Goal: Information Seeking & Learning: Check status

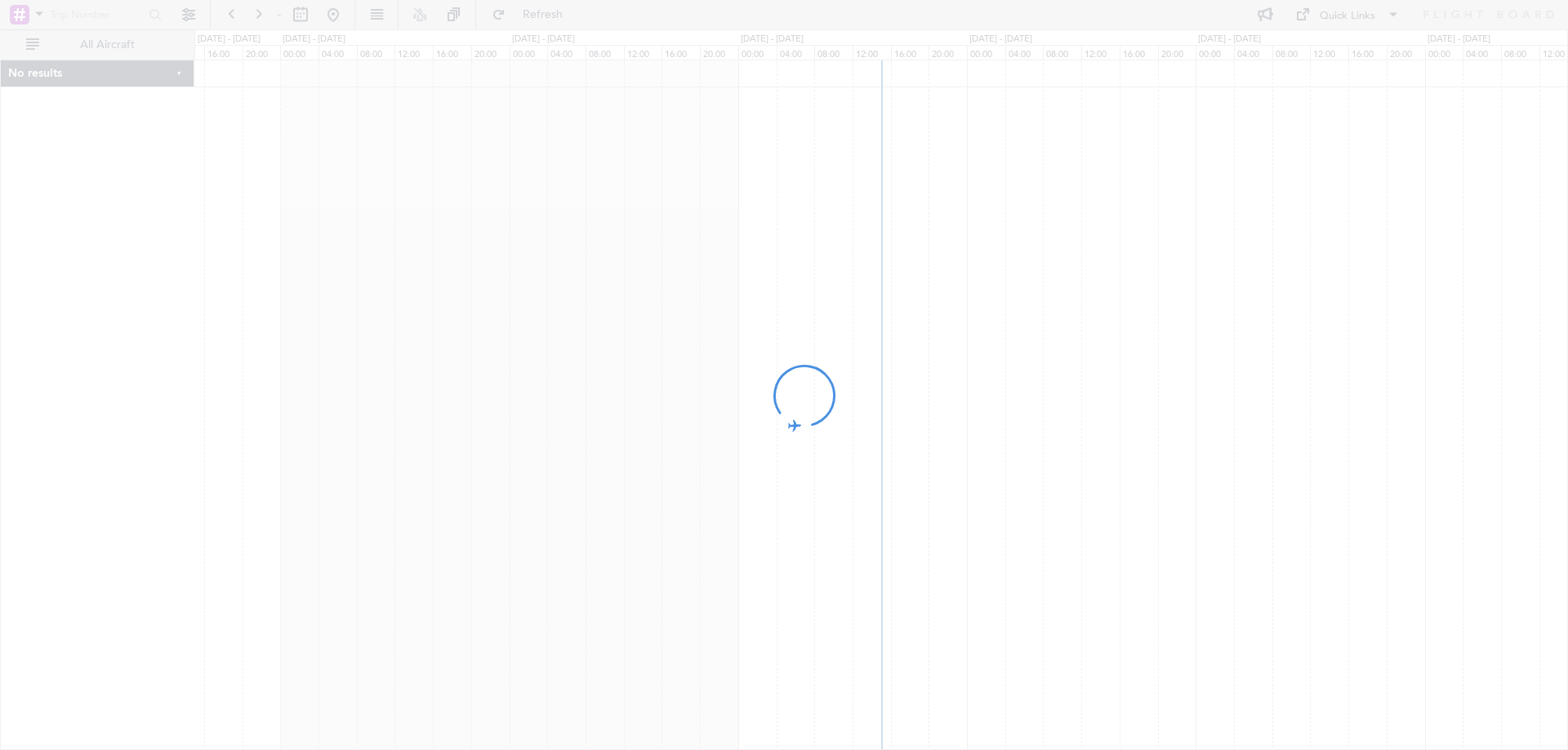
drag, startPoint x: 1041, startPoint y: 242, endPoint x: 615, endPoint y: 223, distance: 426.4
click at [615, 223] on div at bounding box center [784, 375] width 1568 height 750
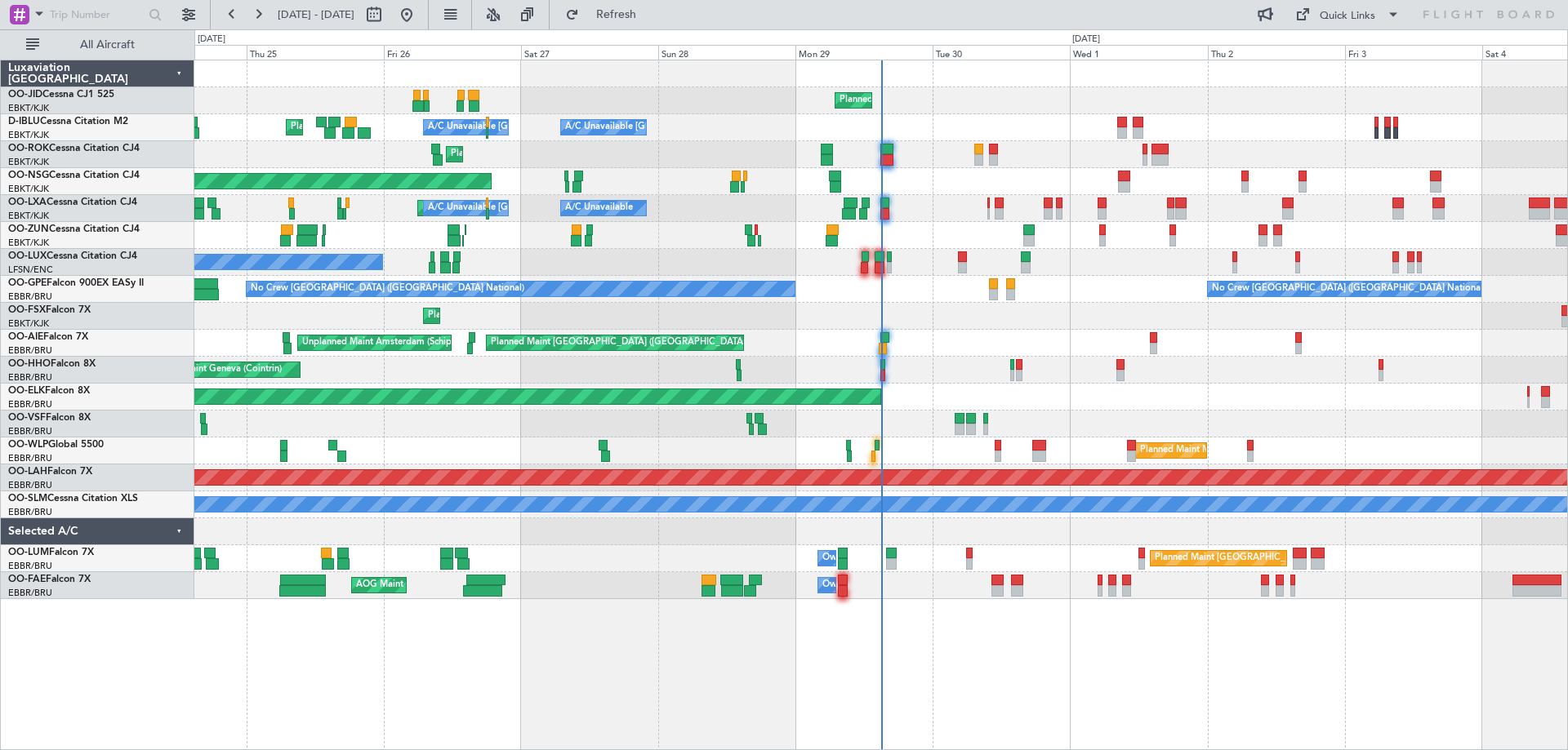
click at [615, 223] on div "Planned Maint Kortrijk-[GEOGRAPHIC_DATA]" at bounding box center [880, 236] width 1373 height 27
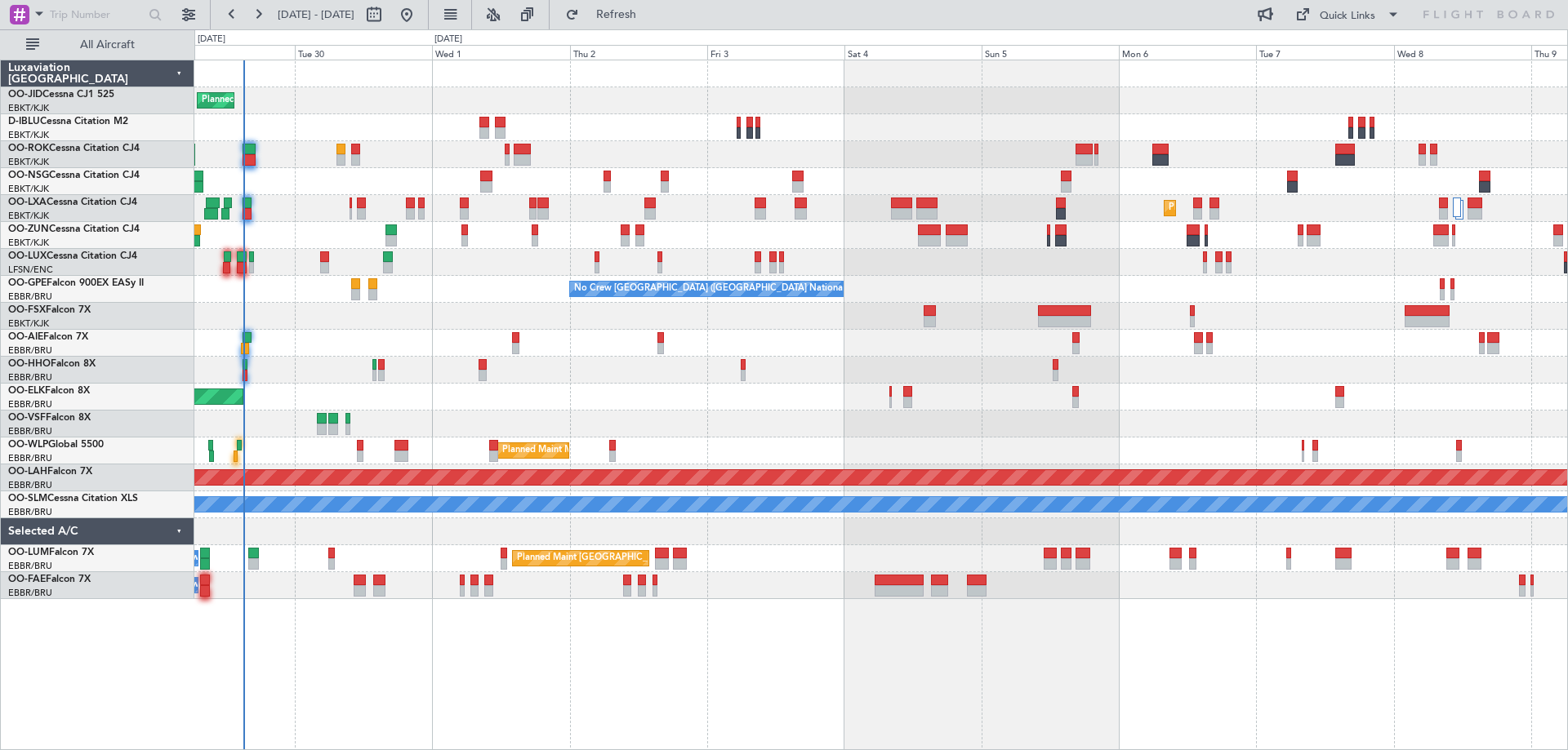
click at [444, 343] on div "Planned Maint Kortrijk-[GEOGRAPHIC_DATA] A/C Unavailable [GEOGRAPHIC_DATA]-[GEO…" at bounding box center [880, 329] width 1373 height 538
click at [640, 27] on fb-refresh-button "Refresh" at bounding box center [606, 14] width 114 height 29
click at [647, 15] on span "Refresh" at bounding box center [616, 14] width 69 height 11
click at [1157, 394] on div "Planned Maint Kortrijk-[GEOGRAPHIC_DATA] A/C Unavailable [GEOGRAPHIC_DATA]-[GEO…" at bounding box center [880, 329] width 1373 height 538
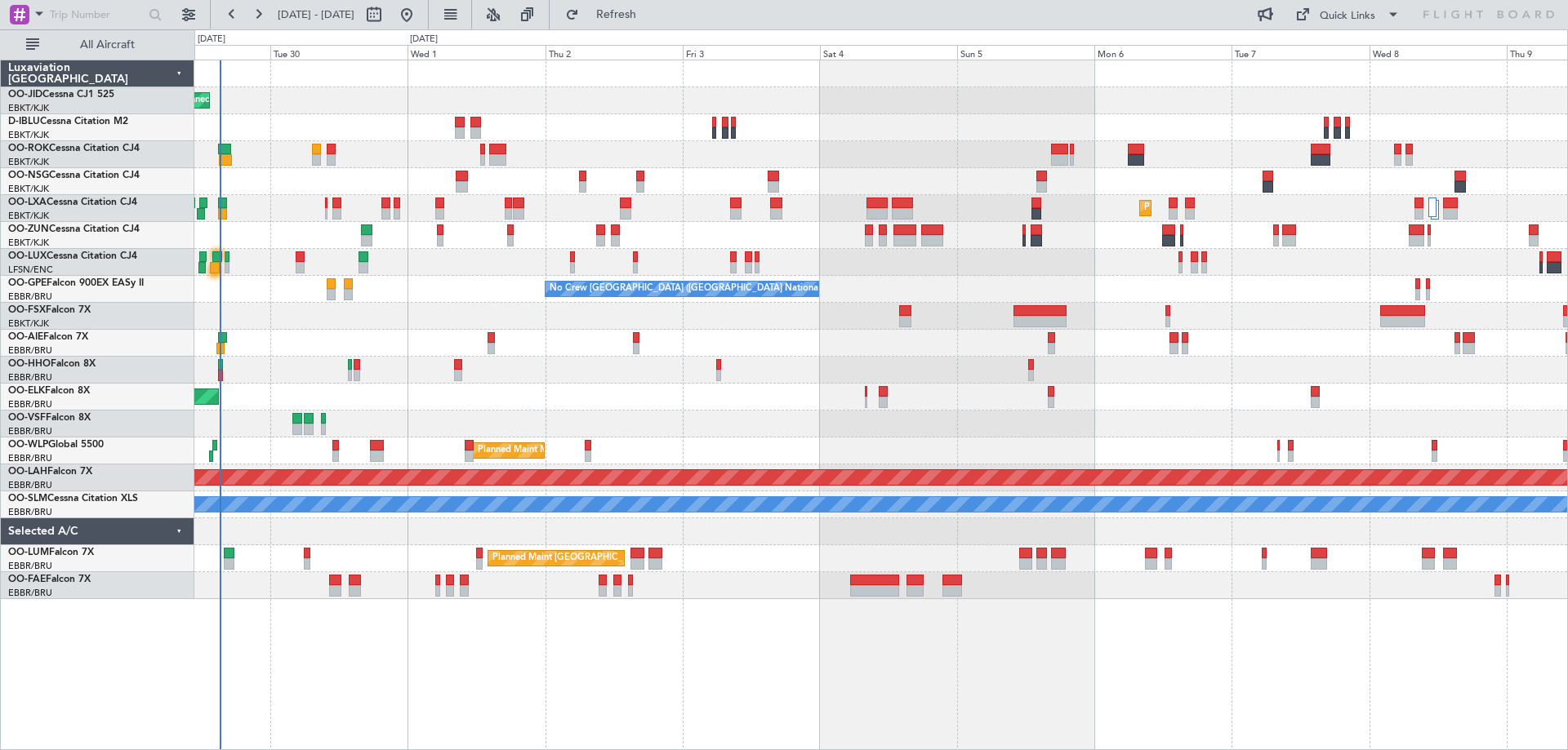
click at [403, 336] on div "Planned Maint Kortrijk-[GEOGRAPHIC_DATA] A/C Unavailable [GEOGRAPHIC_DATA]-[GEO…" at bounding box center [880, 329] width 1373 height 538
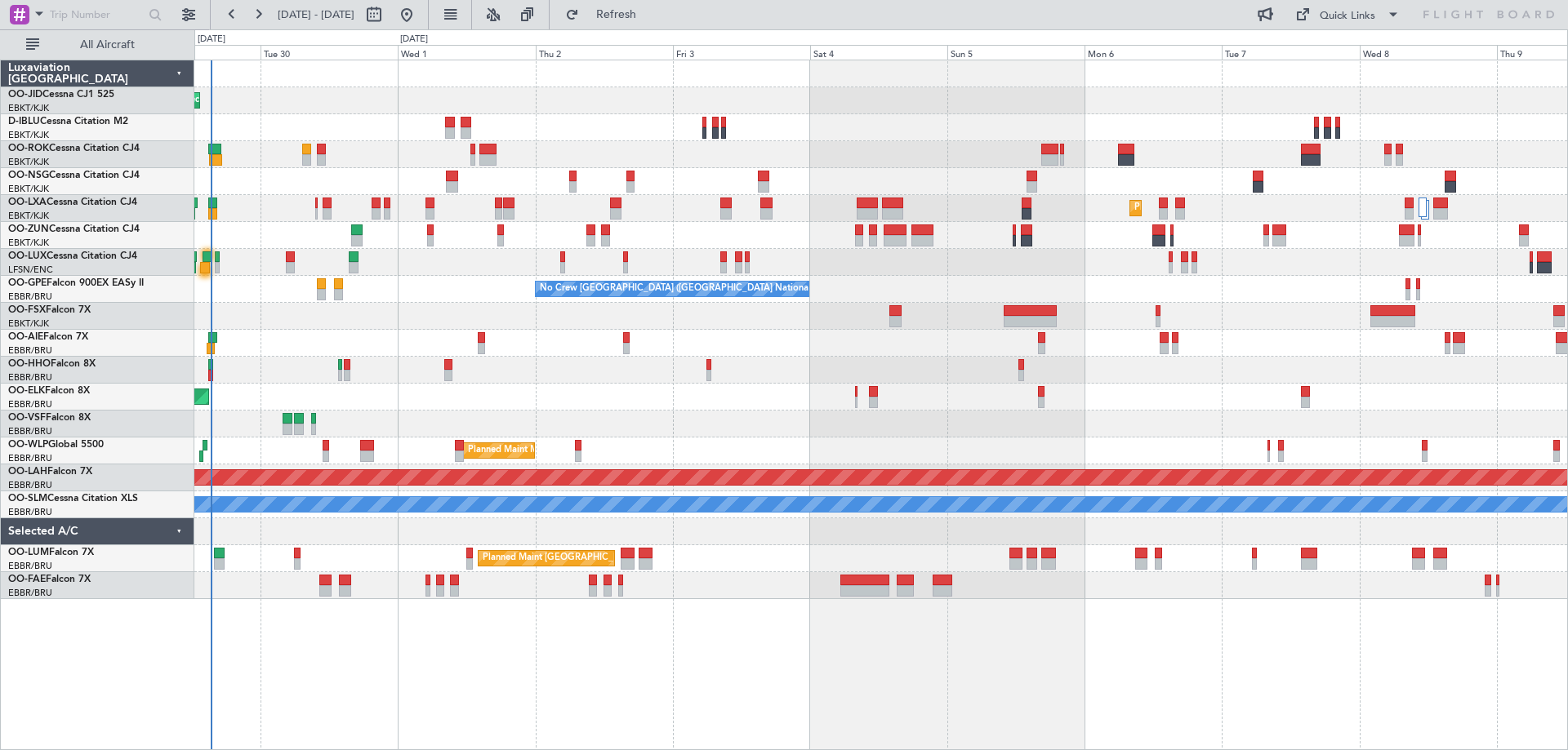
click at [933, 336] on div "Planned Maint Kortrijk-[GEOGRAPHIC_DATA] A/C Unavailable [GEOGRAPHIC_DATA]-[GEO…" at bounding box center [880, 329] width 1373 height 538
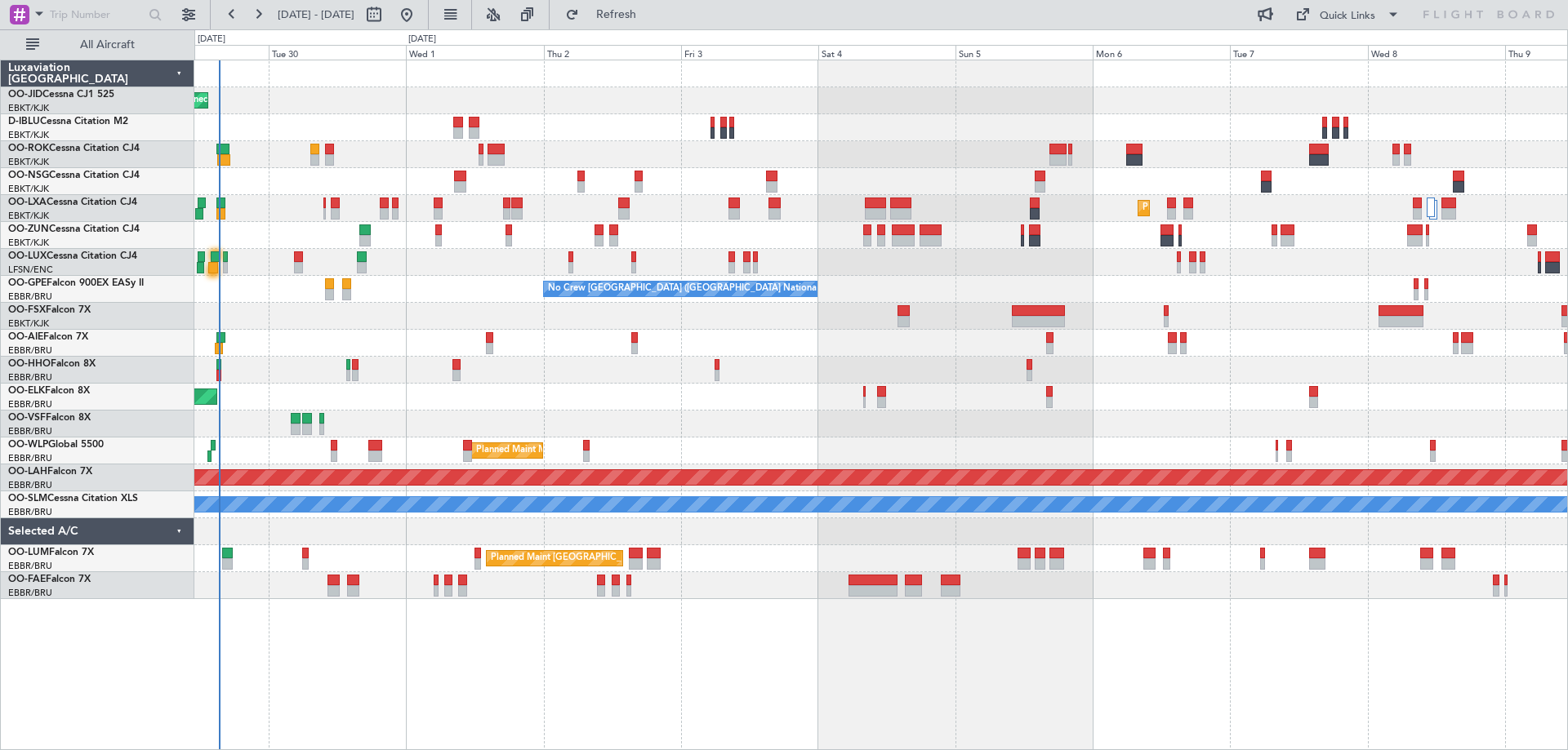
click at [939, 442] on div "Planned Maint Kortrijk-[GEOGRAPHIC_DATA] A/C Unavailable [GEOGRAPHIC_DATA]-[GEO…" at bounding box center [880, 329] width 1373 height 538
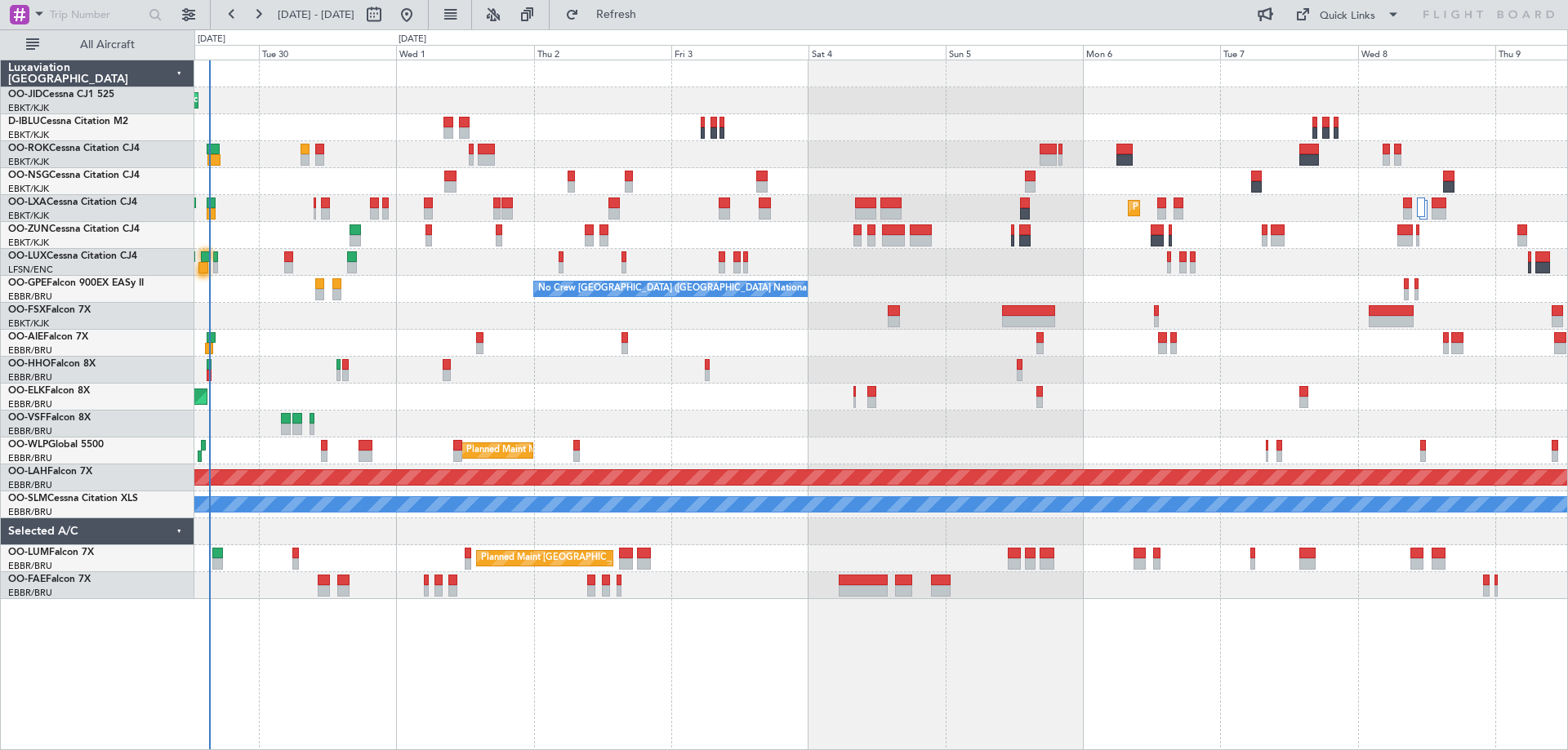
click at [939, 434] on div at bounding box center [880, 424] width 1373 height 27
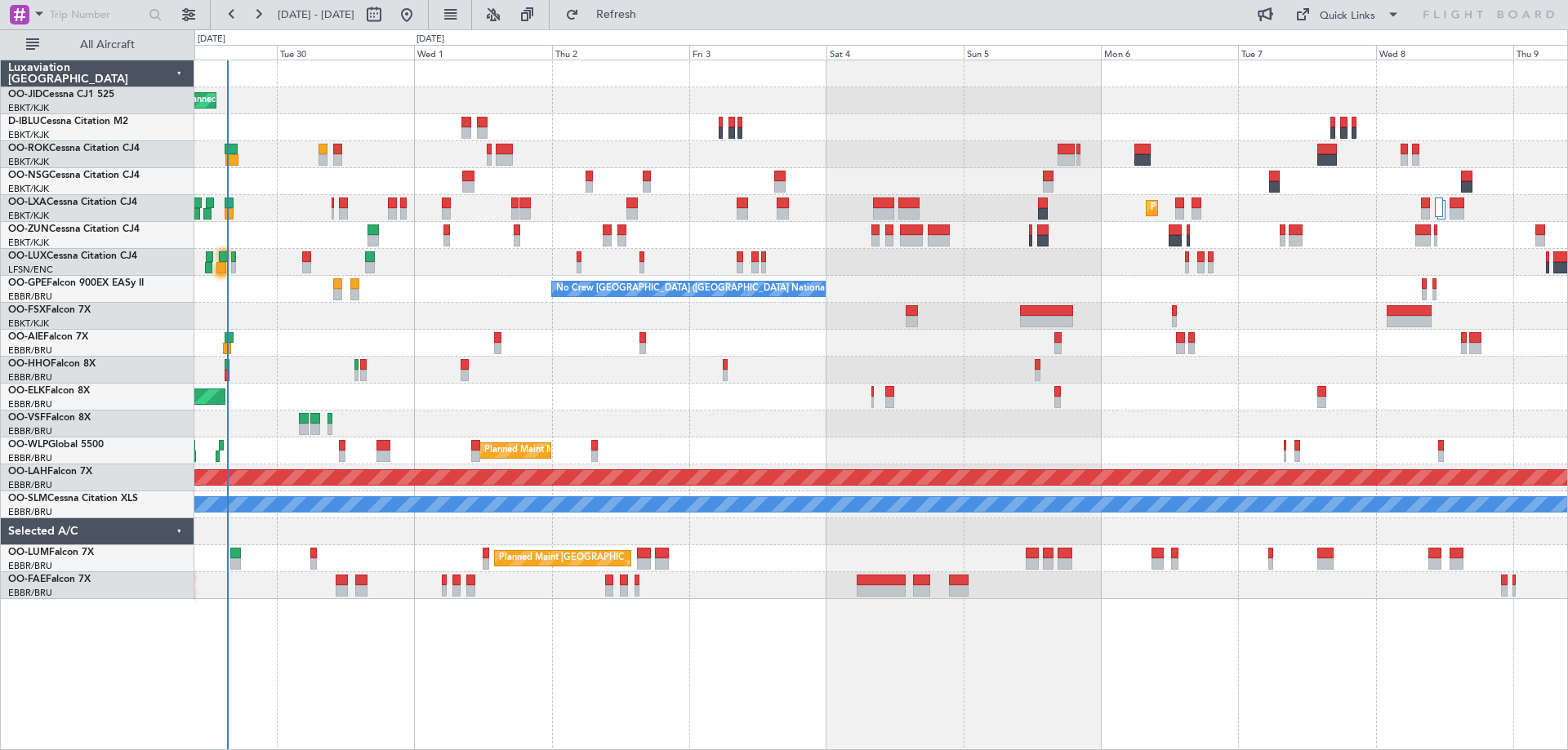
click at [866, 379] on div at bounding box center [880, 370] width 1373 height 27
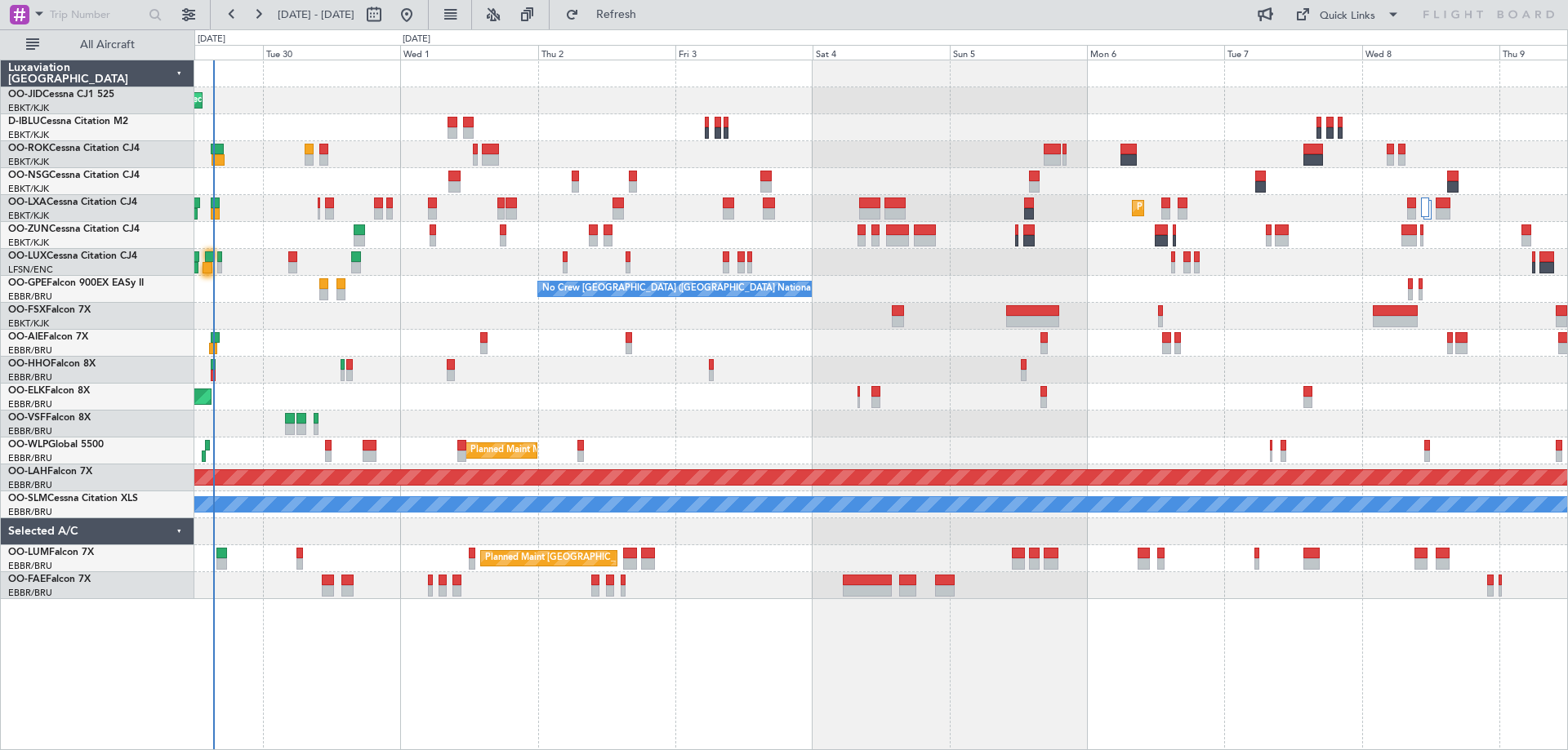
click at [826, 379] on div at bounding box center [880, 370] width 1373 height 27
click at [931, 368] on div "Planned Maint Kortrijk-[GEOGRAPHIC_DATA] A/C Unavailable [GEOGRAPHIC_DATA]-[GEO…" at bounding box center [880, 329] width 1373 height 538
click at [656, 4] on button "Refresh" at bounding box center [607, 15] width 98 height 26
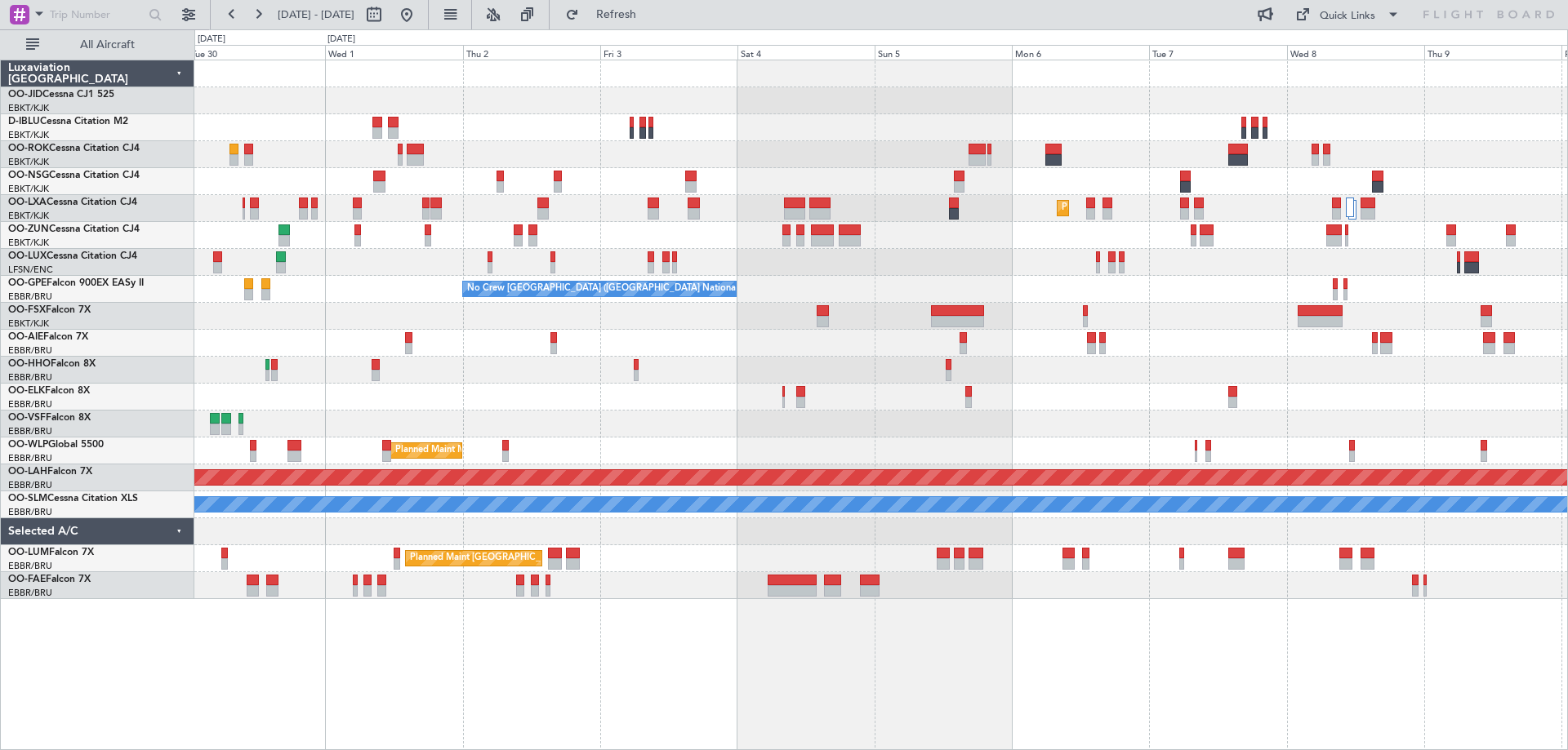
click at [988, 409] on div "Planned Maint Kortrijk-[GEOGRAPHIC_DATA] A/C Unavailable [GEOGRAPHIC_DATA]-[GEO…" at bounding box center [880, 329] width 1373 height 538
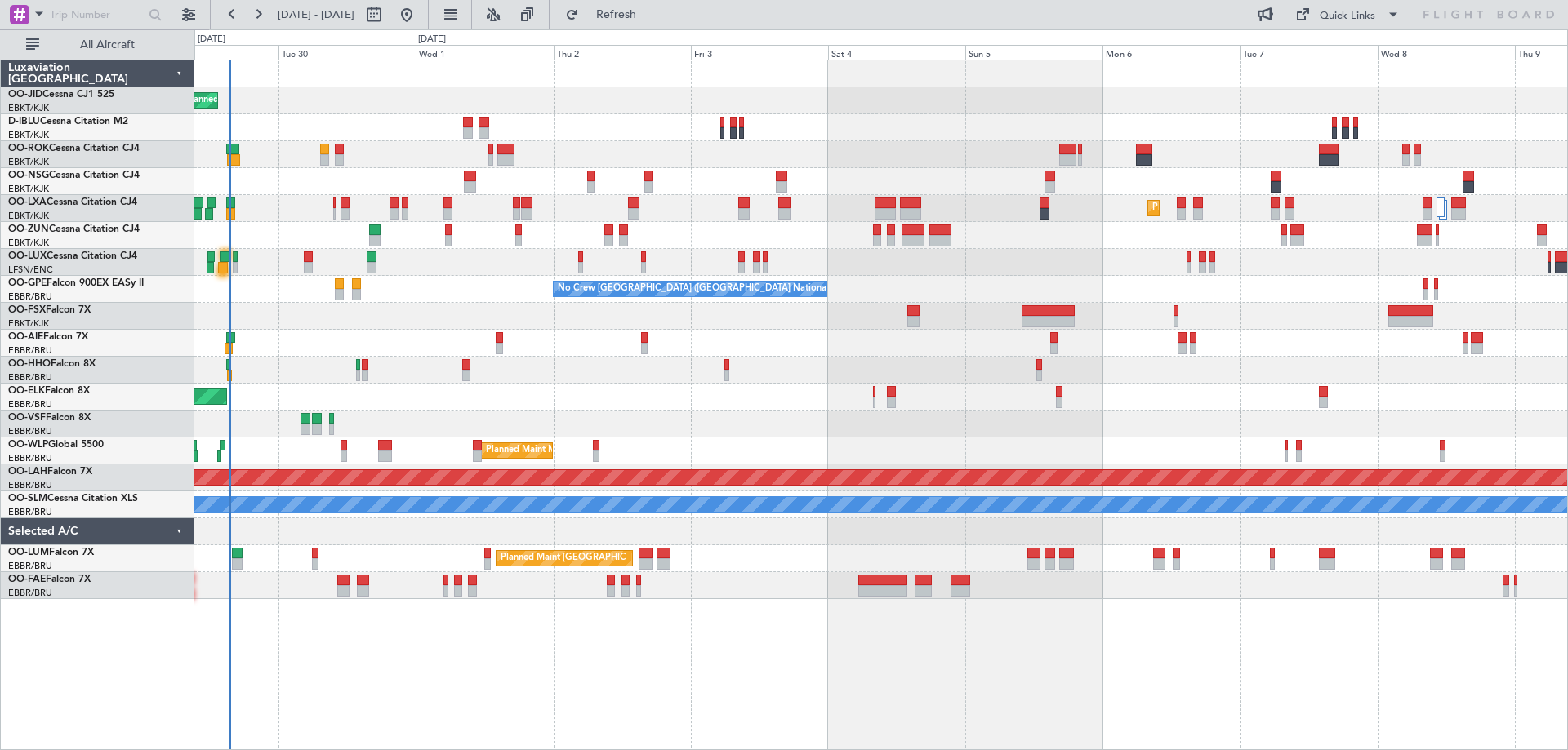
click at [770, 461] on div "Planned Maint Kortrijk-[GEOGRAPHIC_DATA] A/C Unavailable [GEOGRAPHIC_DATA]-[GEO…" at bounding box center [880, 329] width 1373 height 538
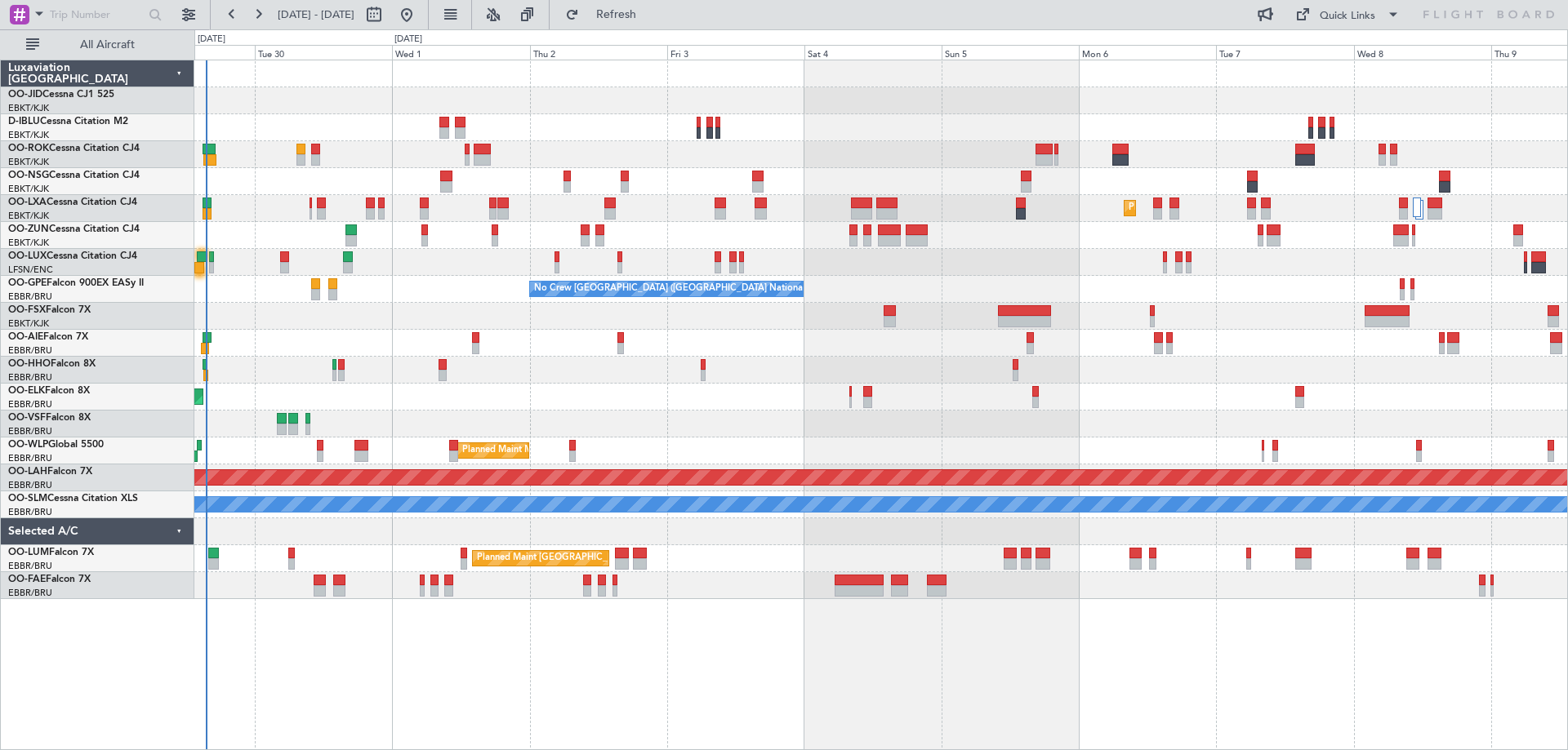
click at [918, 388] on div "Planned Maint Kortrijk-[GEOGRAPHIC_DATA] A/C Unavailable [GEOGRAPHIC_DATA]-[GEO…" at bounding box center [880, 329] width 1373 height 538
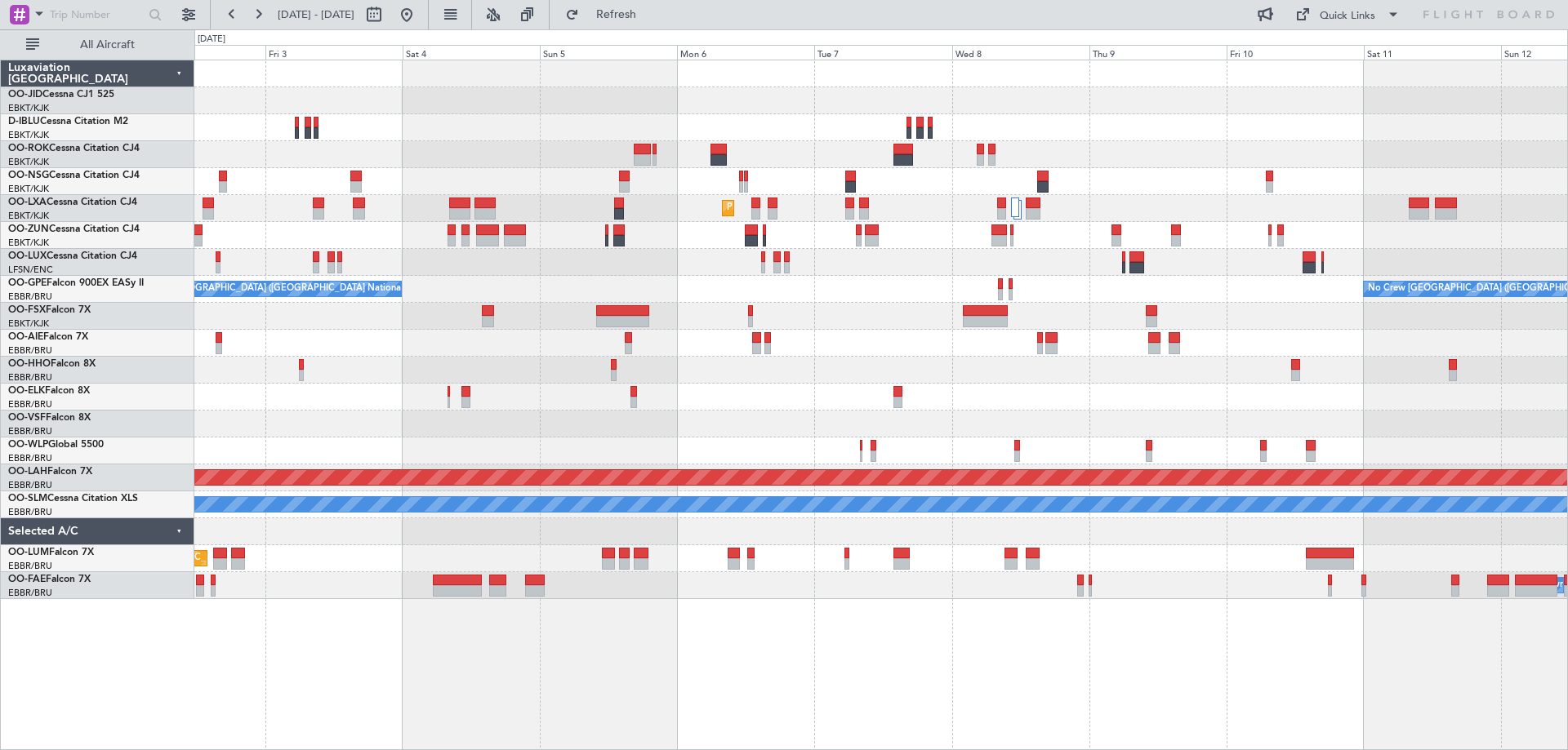
click at [943, 248] on div "Planned Maint Kortrijk-[GEOGRAPHIC_DATA] No Crew [GEOGRAPHIC_DATA] (Brussels Na…" at bounding box center [880, 329] width 1373 height 538
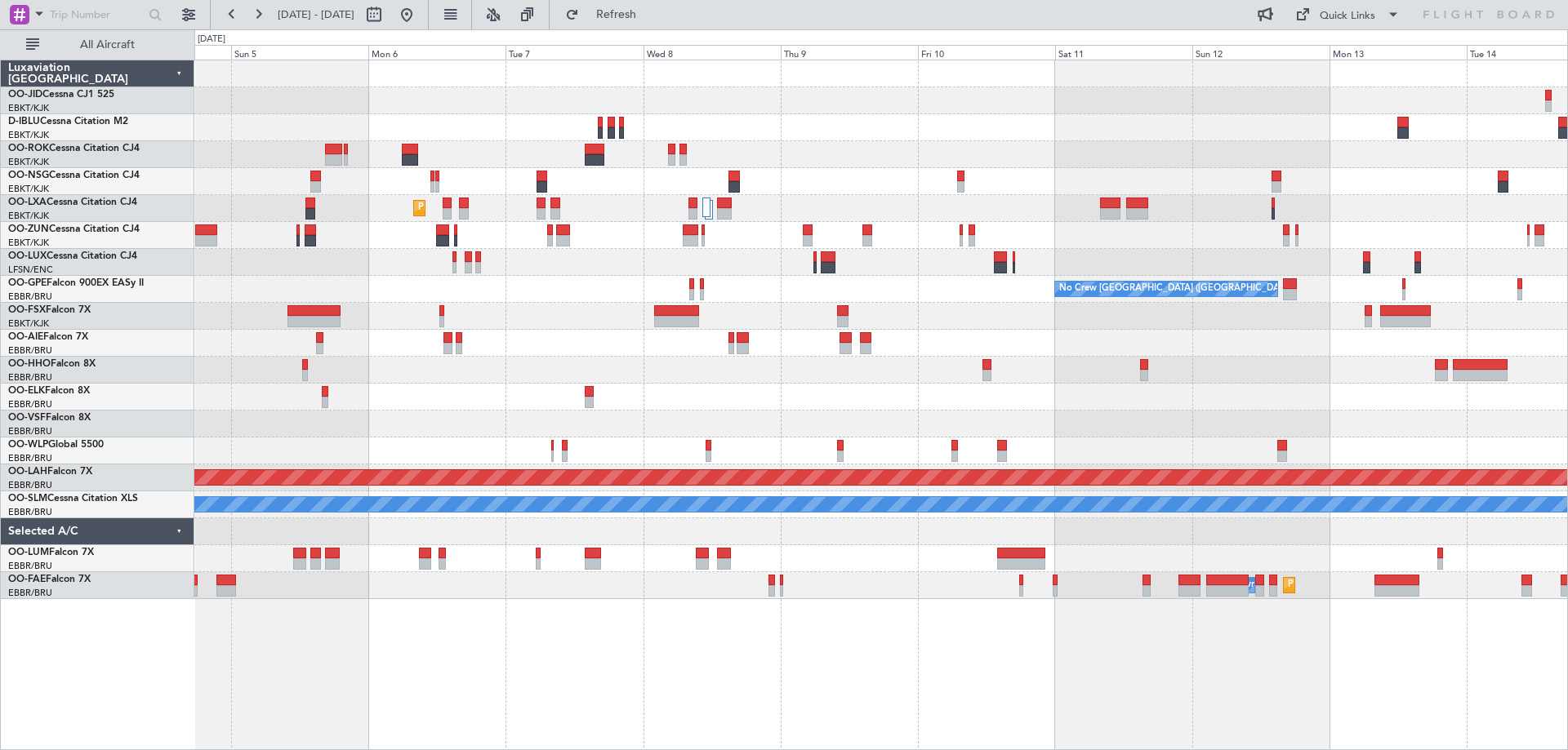
click at [874, 259] on div "Planned Maint Kortrijk-[GEOGRAPHIC_DATA] No Crew [GEOGRAPHIC_DATA] (Brussels Na…" at bounding box center [880, 329] width 1373 height 538
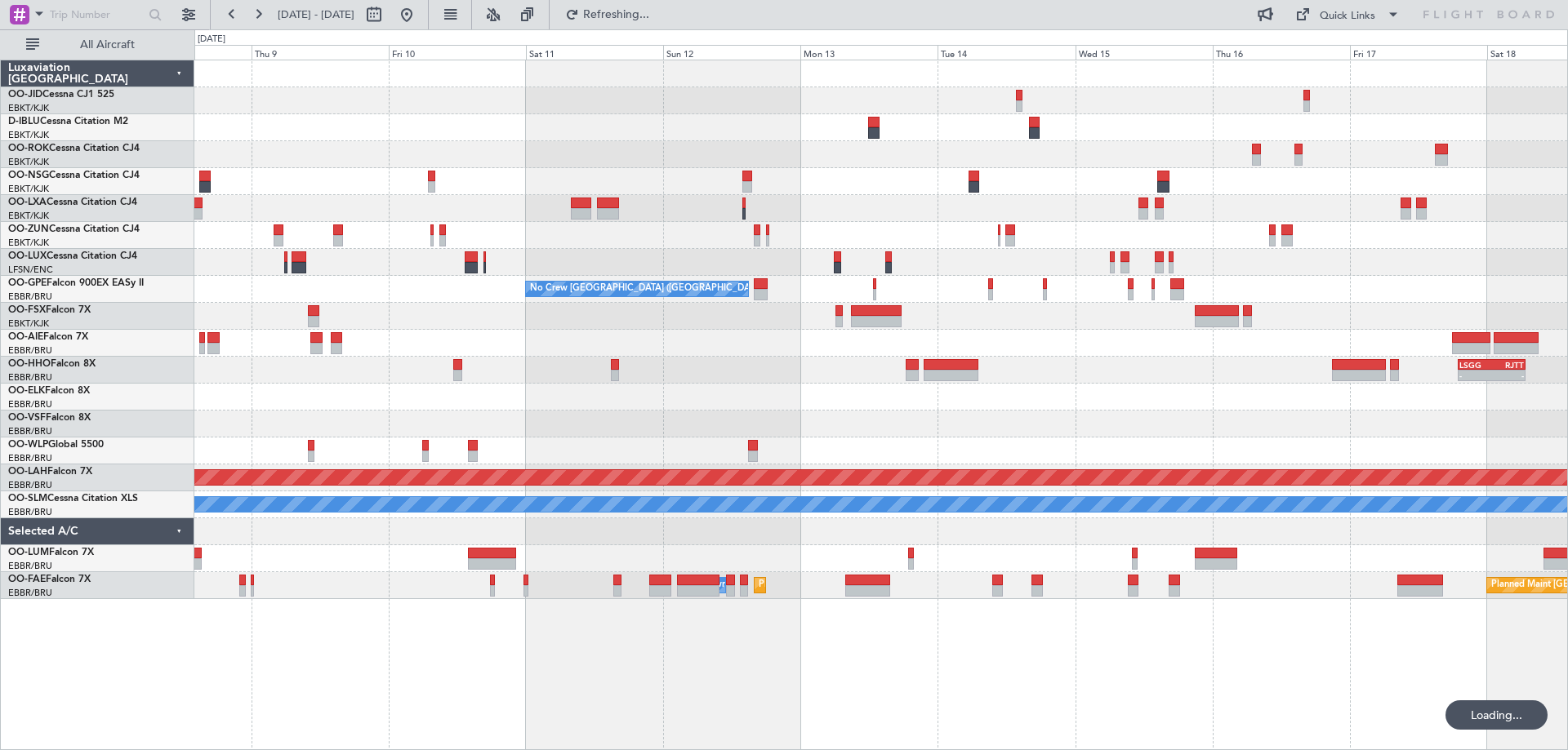
click at [661, 347] on div "Planned Maint Kortrijk-[GEOGRAPHIC_DATA] No Crew [GEOGRAPHIC_DATA] (Brussels Na…" at bounding box center [880, 329] width 1373 height 538
click at [1369, 295] on div "Planned Maint Kortrijk-[GEOGRAPHIC_DATA] No Crew [GEOGRAPHIC_DATA] (Brussels Na…" at bounding box center [880, 329] width 1373 height 538
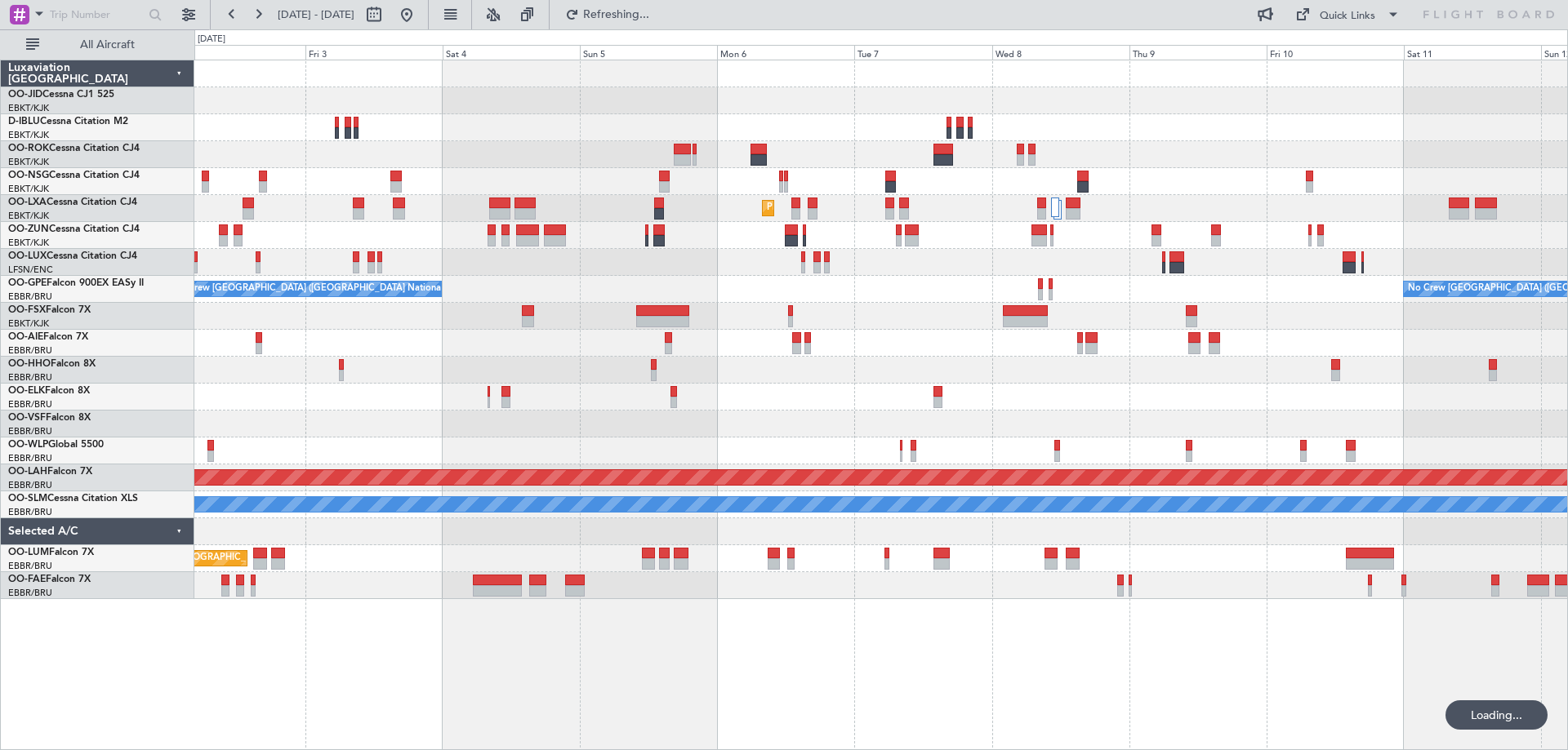
click at [970, 233] on div "Planned Maint Kortrijk-[GEOGRAPHIC_DATA] No Crew [GEOGRAPHIC_DATA] (Brussels Na…" at bounding box center [880, 329] width 1373 height 538
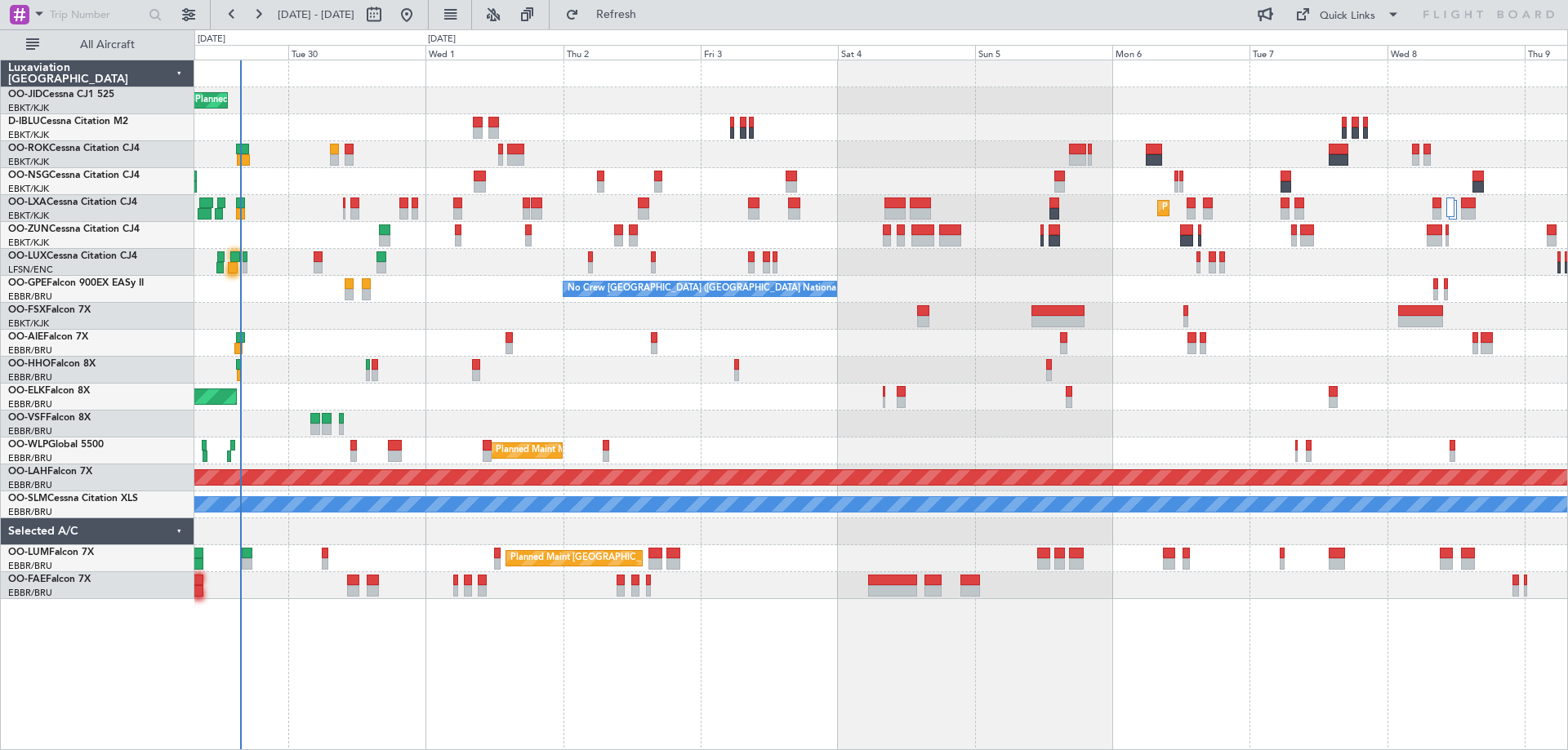
click at [639, 385] on div "Planned Maint Kortrijk-[GEOGRAPHIC_DATA] A/C Unavailable [GEOGRAPHIC_DATA]-[GEO…" at bounding box center [880, 329] width 1373 height 538
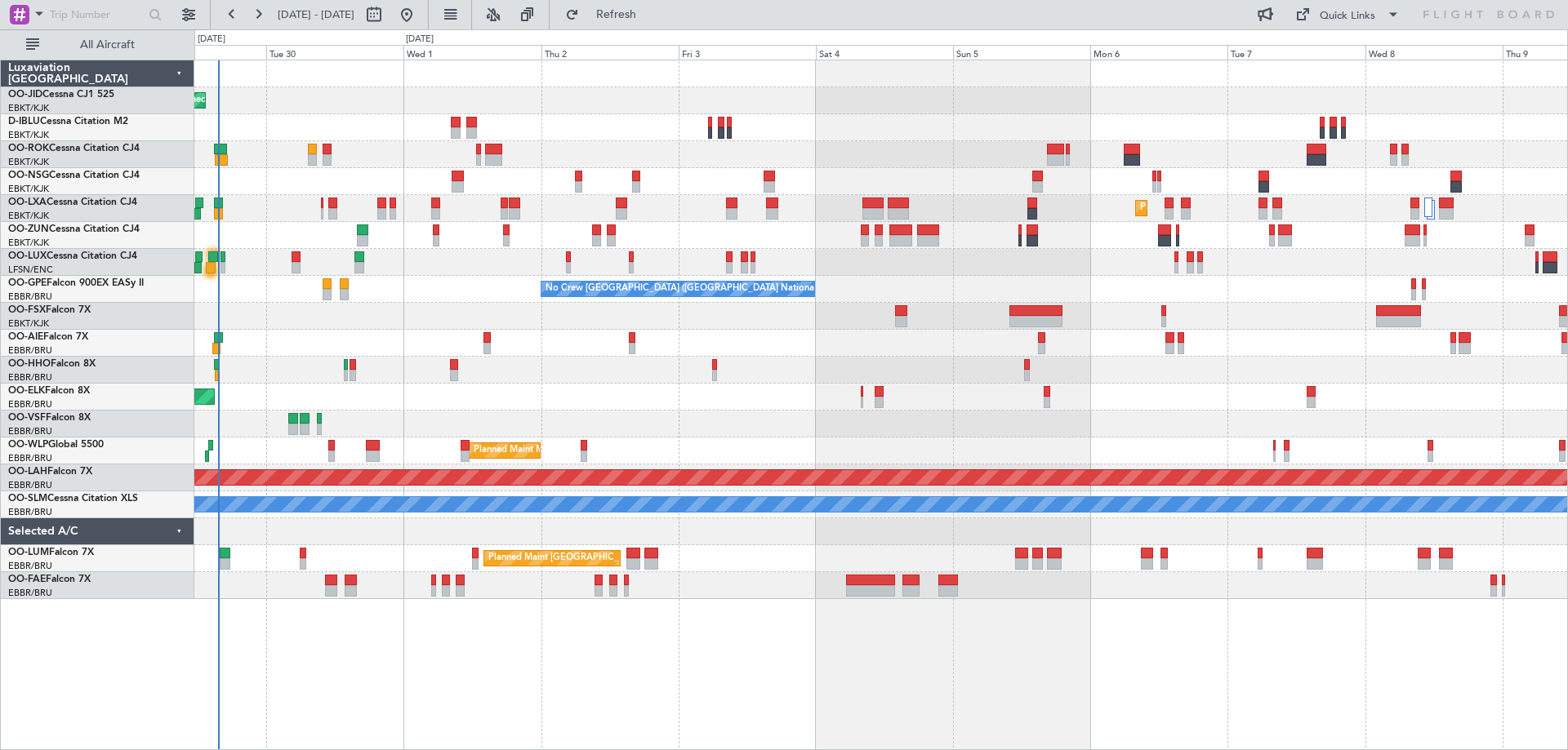
click at [1239, 305] on div "Planned Maint Kortrijk-[GEOGRAPHIC_DATA] A/C Unavailable [GEOGRAPHIC_DATA]-[GEO…" at bounding box center [880, 329] width 1373 height 538
